Goal: Information Seeking & Learning: Learn about a topic

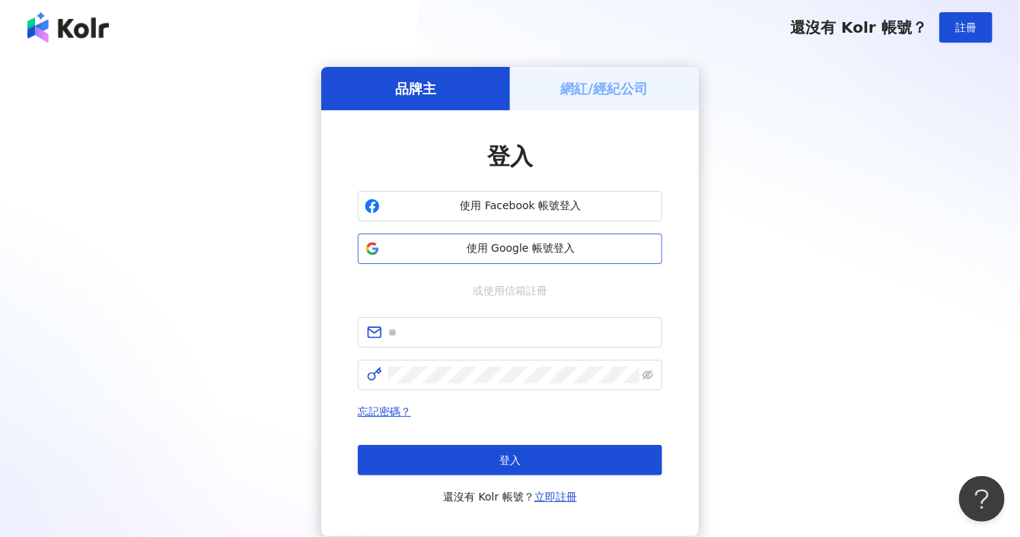
click at [534, 256] on span "使用 Google 帳號登入" at bounding box center [520, 248] width 269 height 15
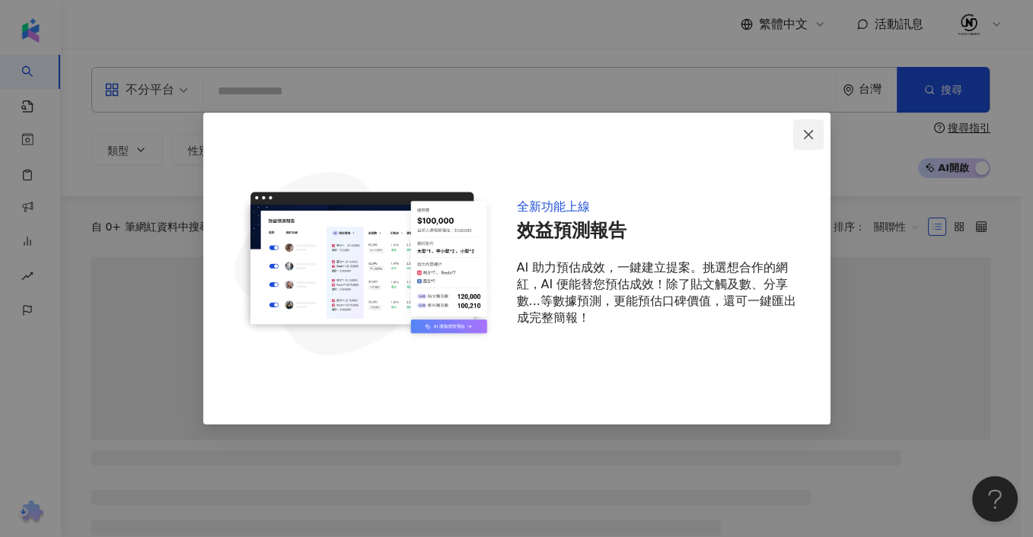
click at [810, 129] on icon "close" at bounding box center [808, 135] width 12 height 12
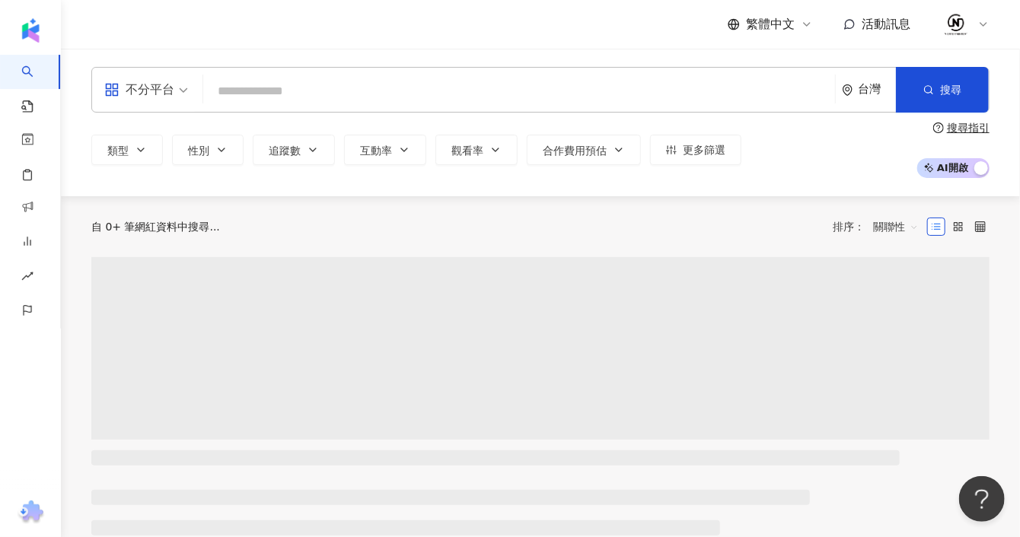
click at [340, 110] on div "不分平台 台灣 搜尋" at bounding box center [540, 90] width 898 height 46
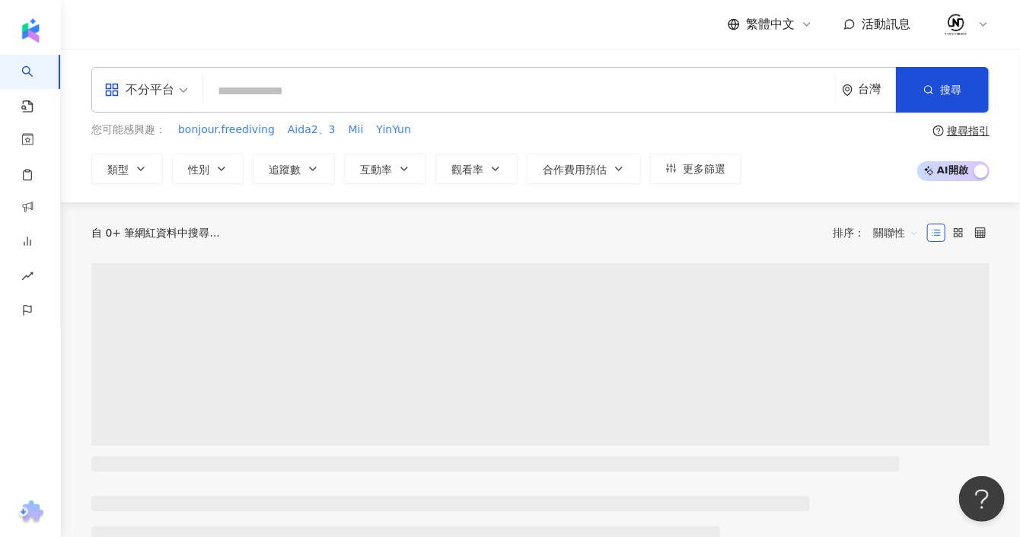
click at [345, 95] on input "search" at bounding box center [519, 91] width 620 height 29
paste input "******"
type input "******"
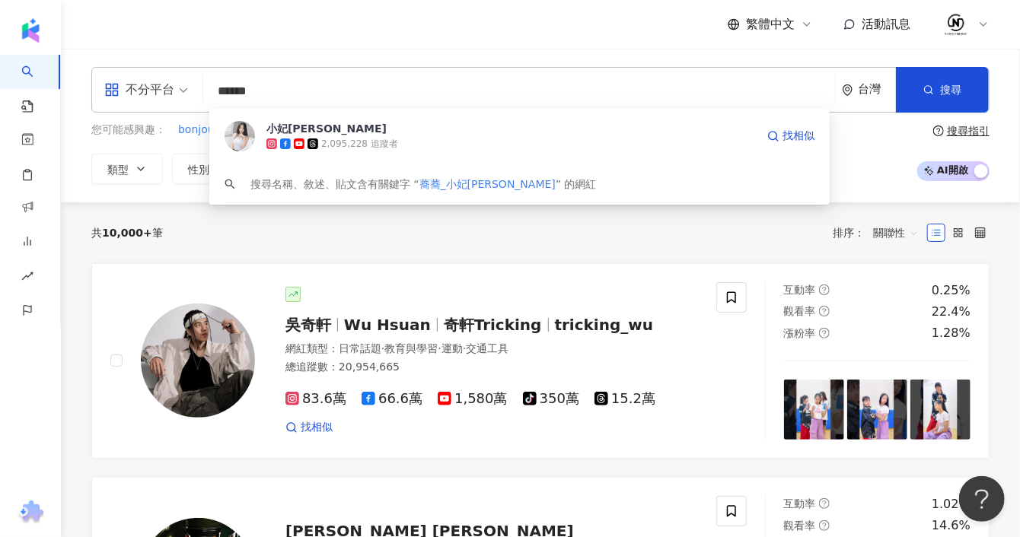
click at [288, 133] on div "小妃[PERSON_NAME]" at bounding box center [326, 128] width 120 height 15
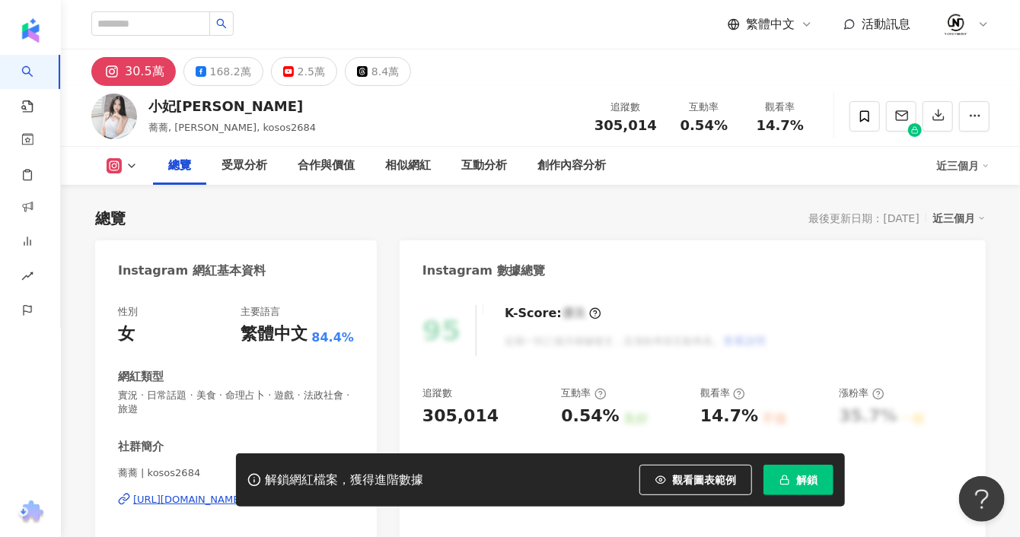
click at [802, 486] on span "解鎖" at bounding box center [806, 480] width 21 height 12
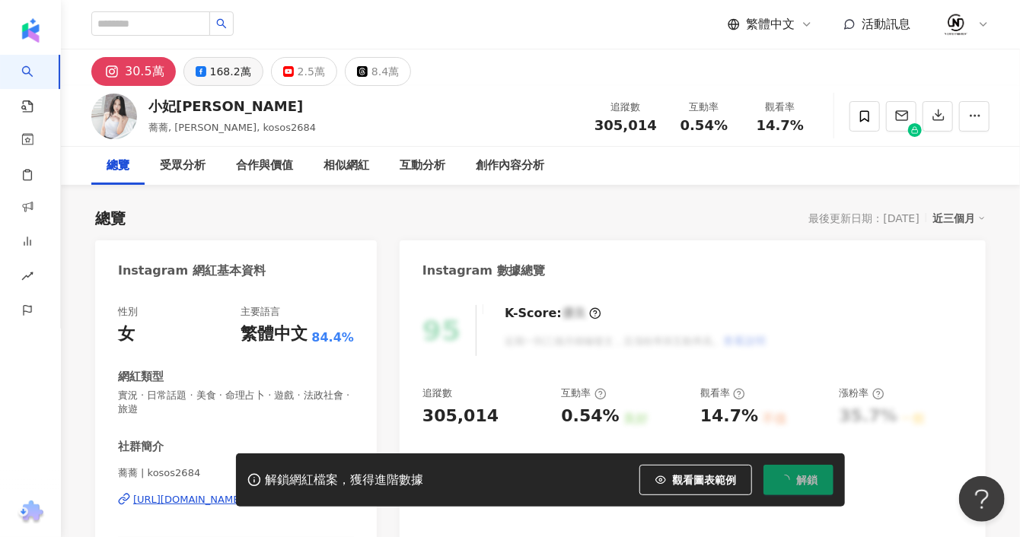
click at [222, 75] on div "168.2萬" at bounding box center [230, 71] width 41 height 21
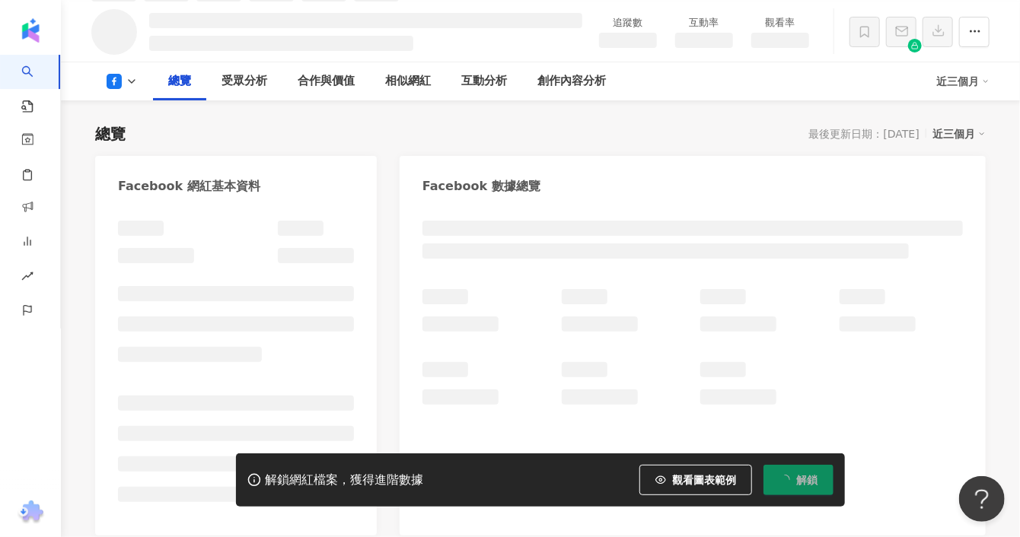
scroll to position [101, 0]
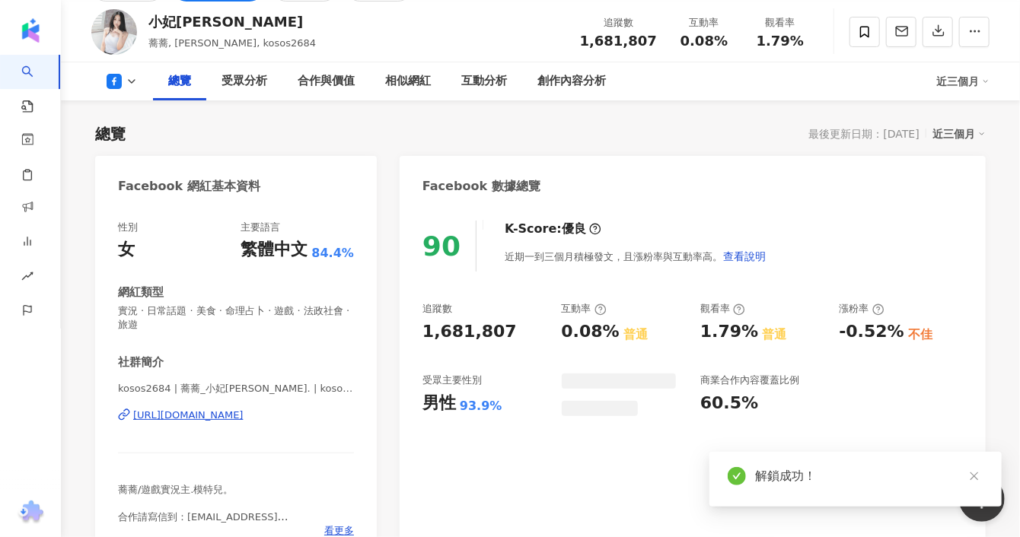
scroll to position [169, 0]
